Goal: Transaction & Acquisition: Obtain resource

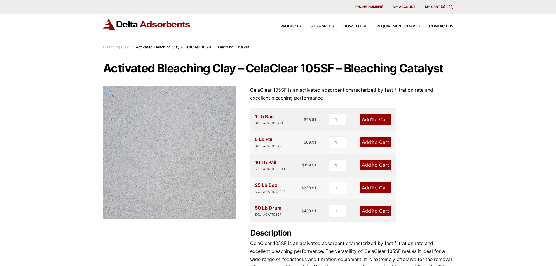
click at [402, 5] on span "My account" at bounding box center [404, 6] width 22 height 3
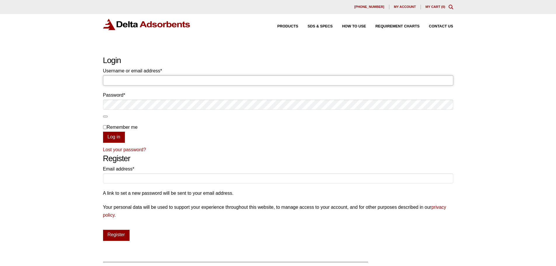
click at [141, 79] on input "Username or email address * Required" at bounding box center [278, 80] width 350 height 10
type input "billjr@deltaadsorbents.com"
click at [103, 132] on button "Log in" at bounding box center [114, 137] width 22 height 11
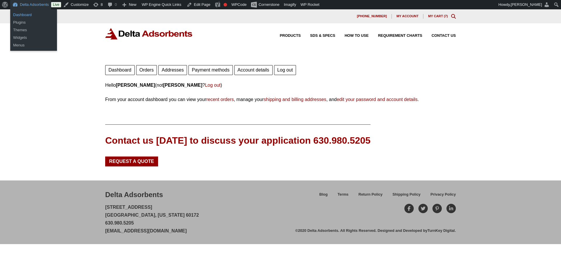
click at [24, 13] on link "Dashboard" at bounding box center [33, 15] width 47 height 8
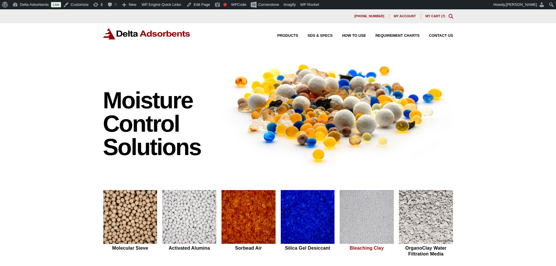
click at [367, 217] on img at bounding box center [367, 217] width 54 height 54
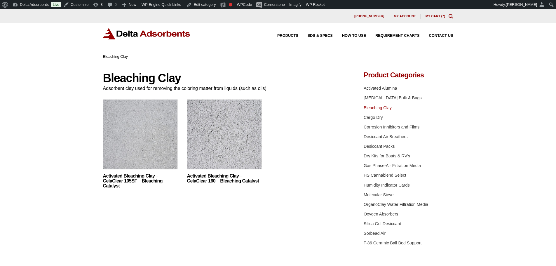
click at [148, 125] on img at bounding box center [140, 135] width 75 height 73
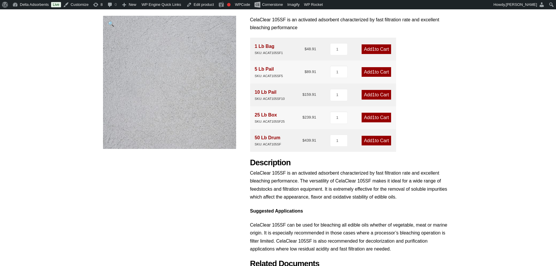
scroll to position [146, 0]
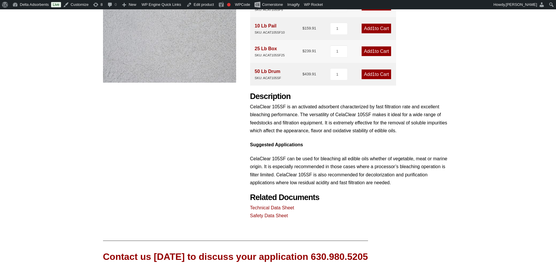
click at [266, 207] on link "Technical Data Sheet" at bounding box center [272, 207] width 44 height 5
click at [268, 216] on link "Safety Data Sheet" at bounding box center [269, 215] width 38 height 5
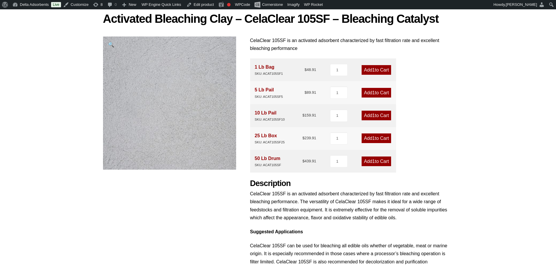
scroll to position [0, 0]
